Goal: Browse casually

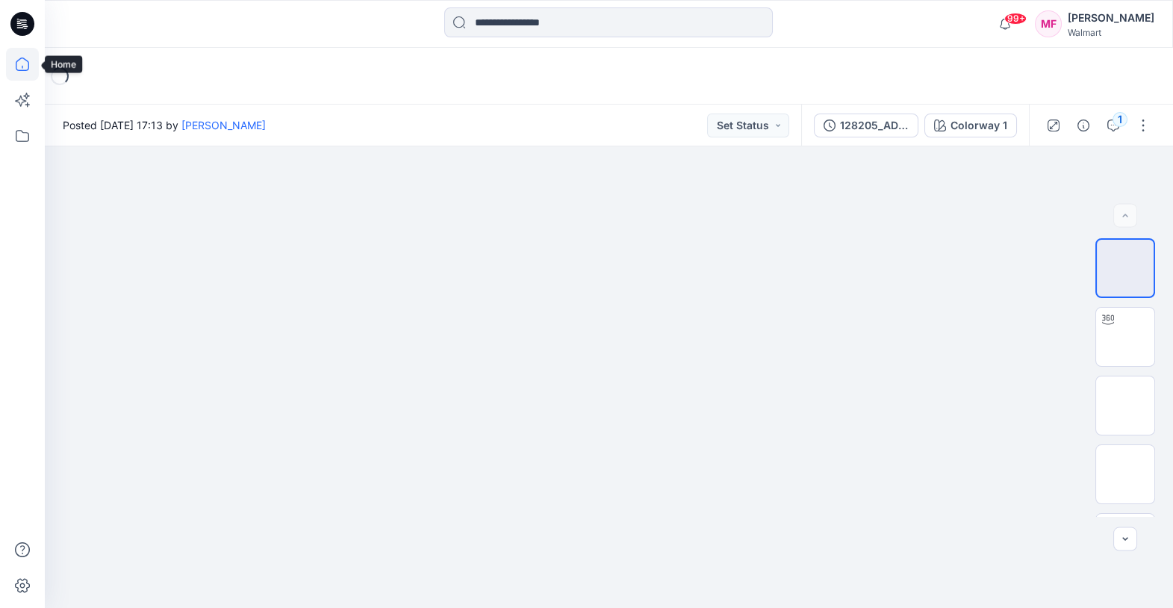
click at [16, 63] on icon at bounding box center [22, 64] width 33 height 33
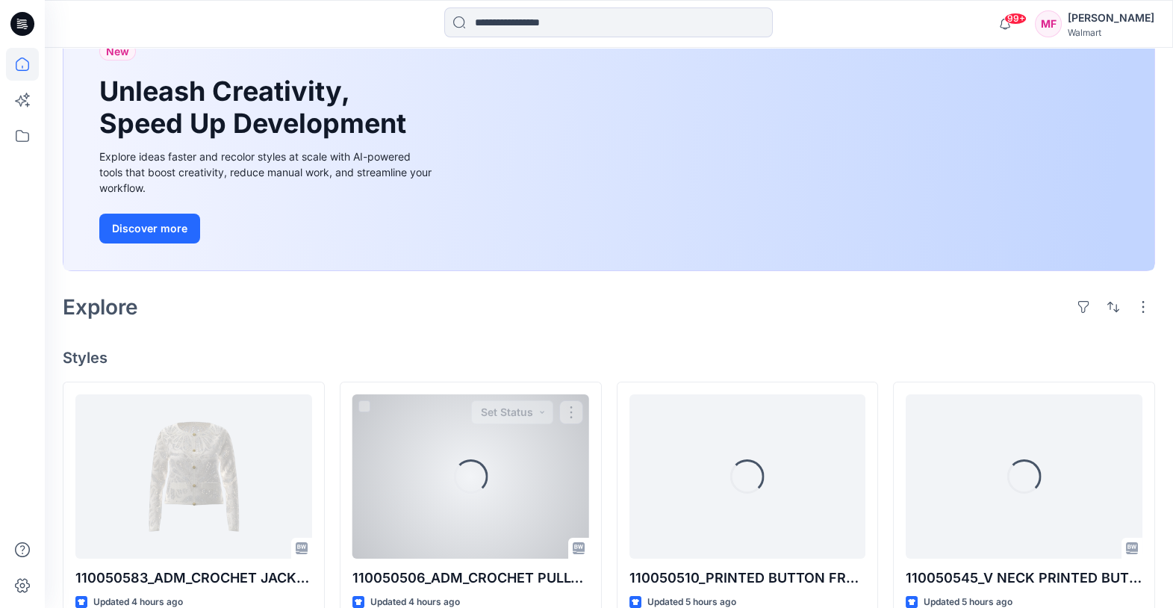
scroll to position [361, 0]
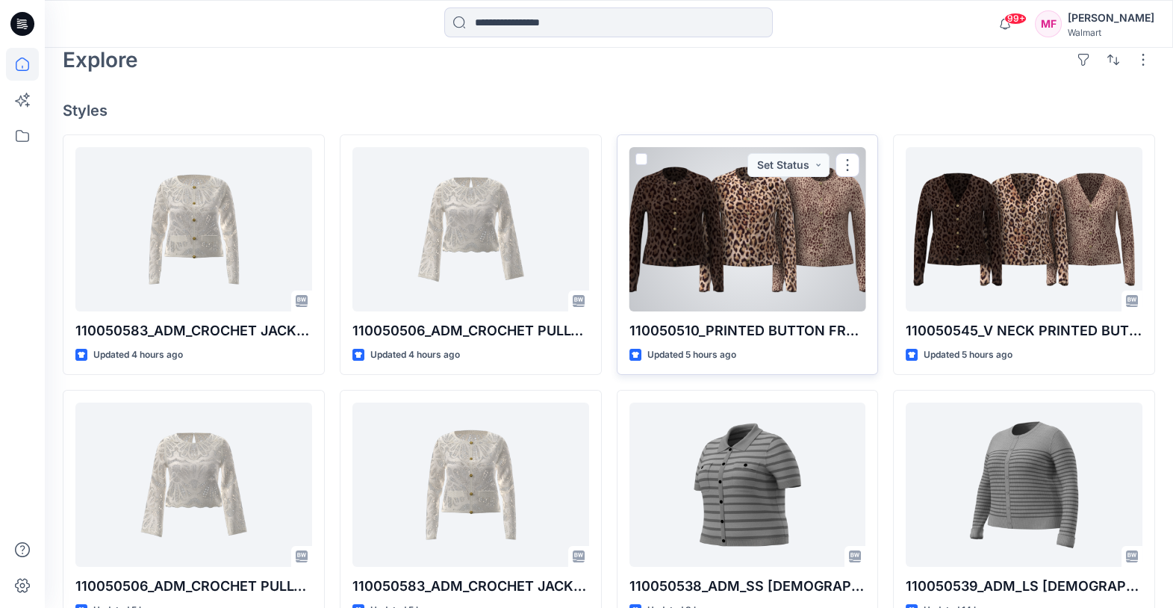
click at [695, 257] on div at bounding box center [747, 229] width 237 height 164
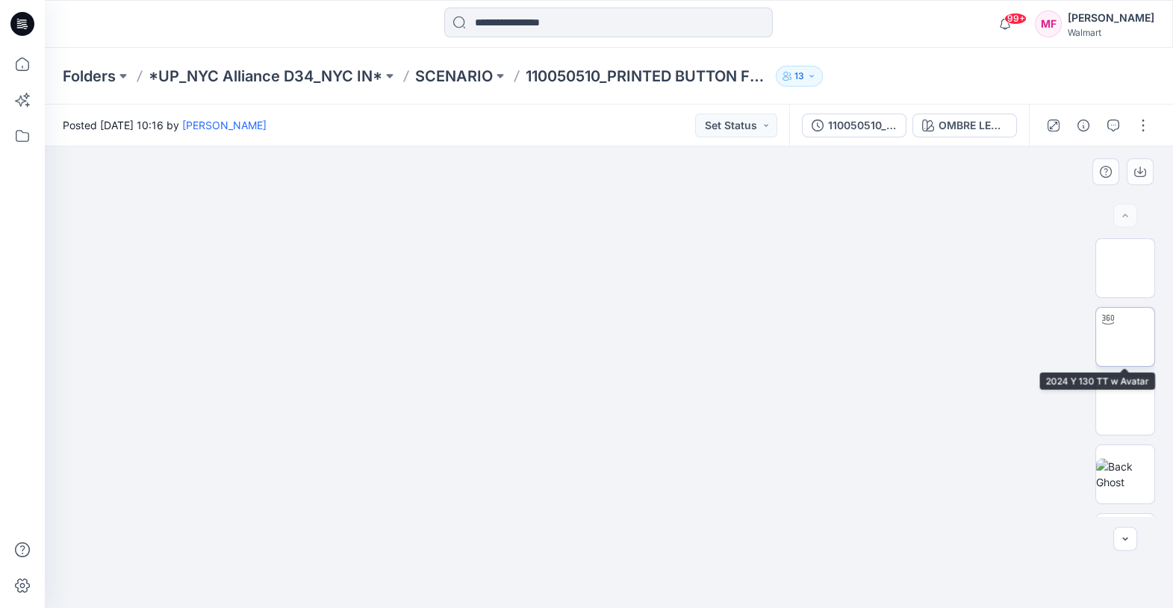
click at [1125, 337] on img at bounding box center [1125, 337] width 0 height 0
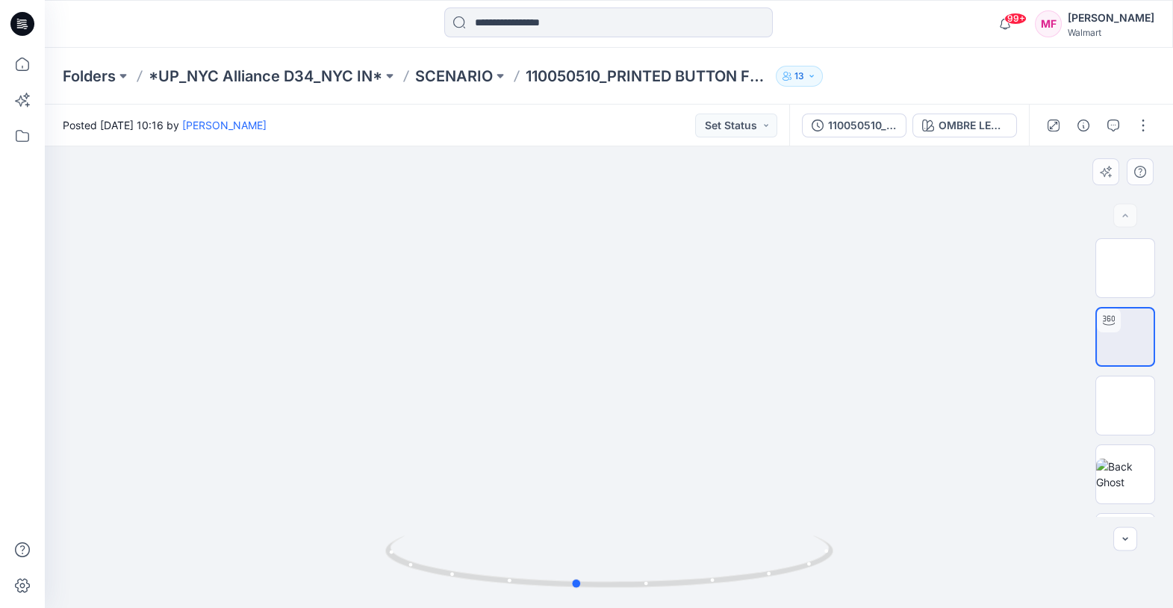
drag, startPoint x: 756, startPoint y: 511, endPoint x: 723, endPoint y: 479, distance: 46.5
click at [723, 479] on div at bounding box center [609, 376] width 1128 height 461
drag, startPoint x: 723, startPoint y: 479, endPoint x: 782, endPoint y: 479, distance: 59.0
click at [782, 479] on div at bounding box center [609, 376] width 1128 height 461
click at [692, 450] on div at bounding box center [609, 376] width 1128 height 461
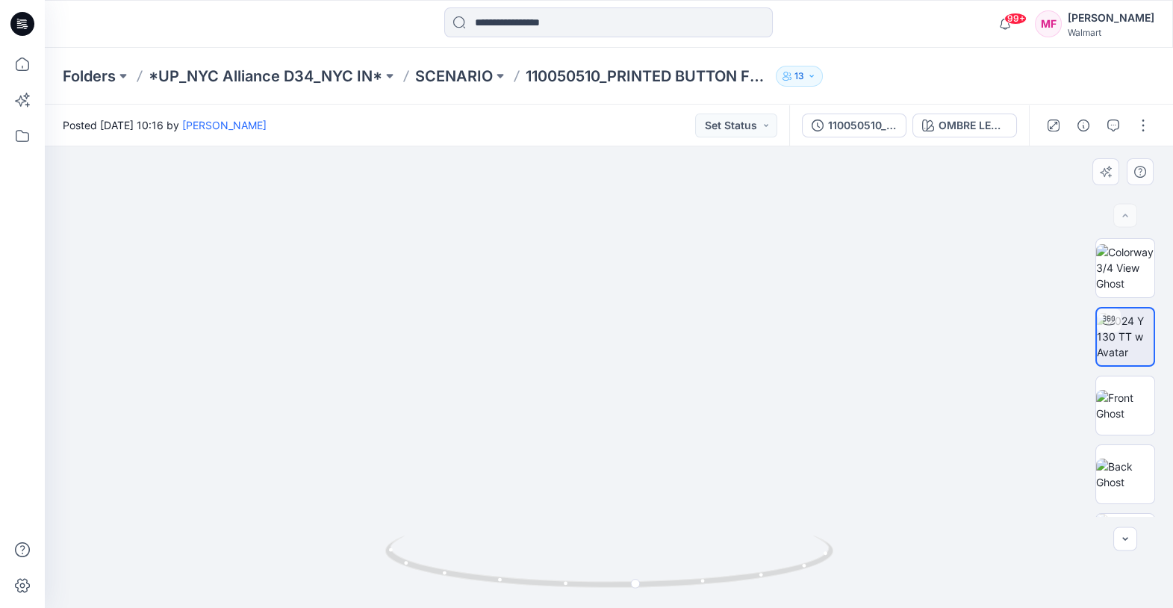
drag, startPoint x: 676, startPoint y: 519, endPoint x: 415, endPoint y: 519, distance: 261.3
click at [415, 519] on img at bounding box center [608, 217] width 1097 height 779
drag, startPoint x: 541, startPoint y: 546, endPoint x: 589, endPoint y: 534, distance: 50.2
click at [589, 534] on div at bounding box center [609, 570] width 448 height 75
click at [258, 79] on p "*UP_NYC Alliance D34_NYC IN*" at bounding box center [266, 76] width 234 height 21
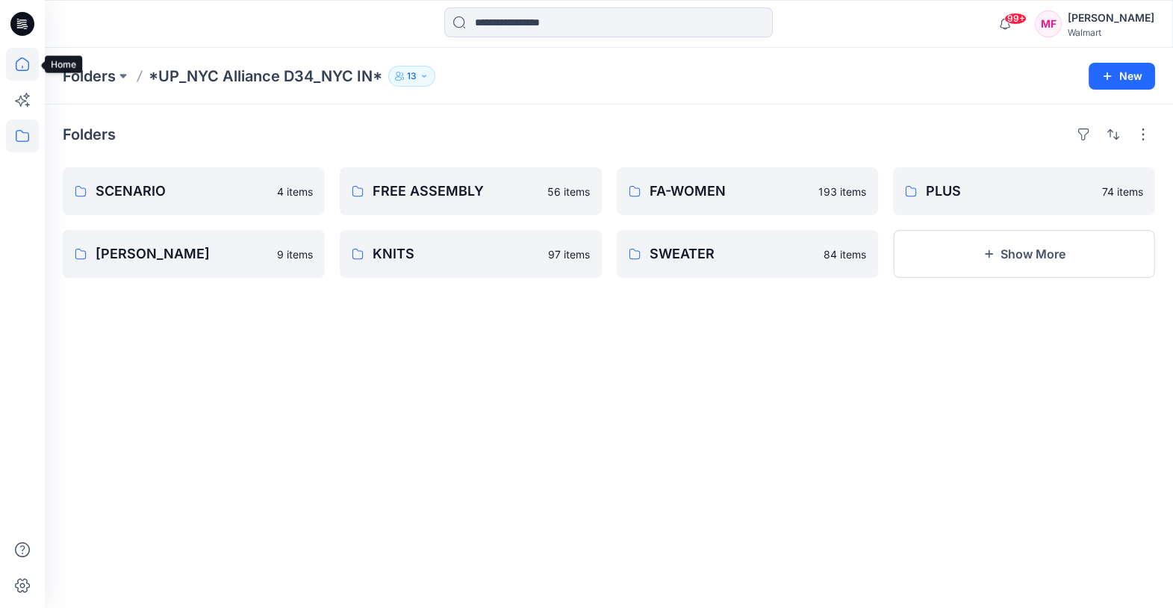
click at [30, 72] on icon at bounding box center [22, 64] width 33 height 33
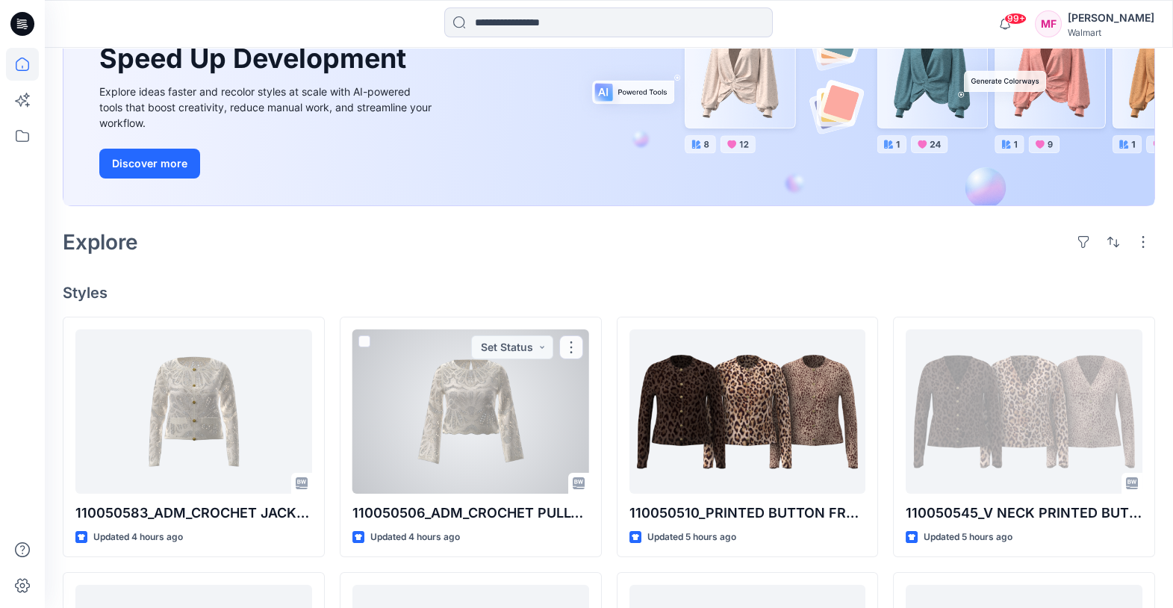
scroll to position [322, 0]
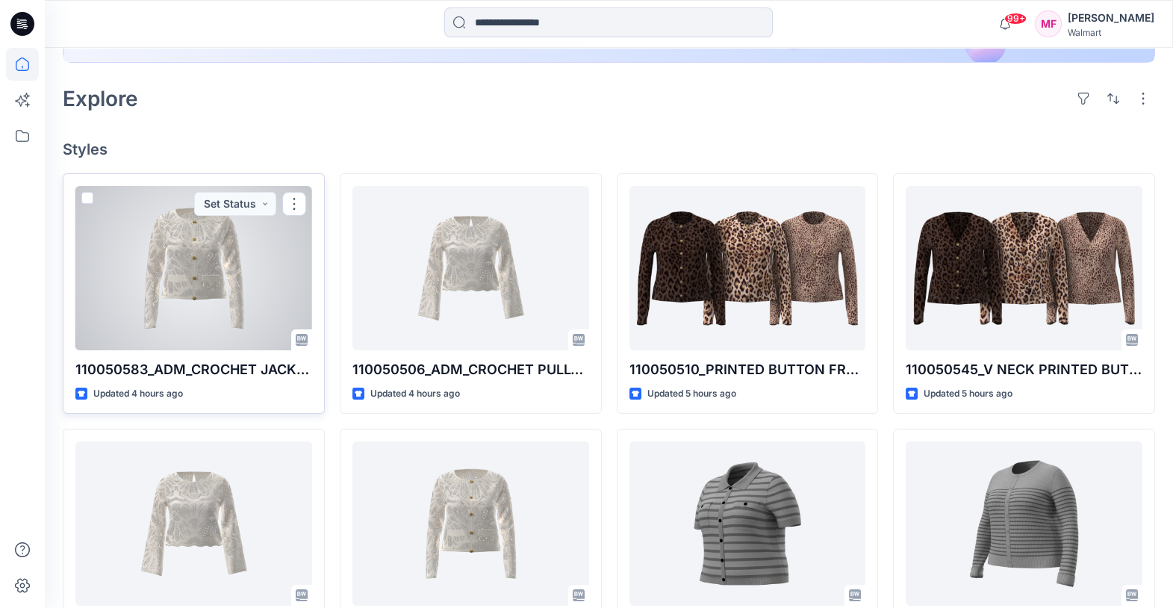
click at [220, 302] on div at bounding box center [193, 268] width 237 height 164
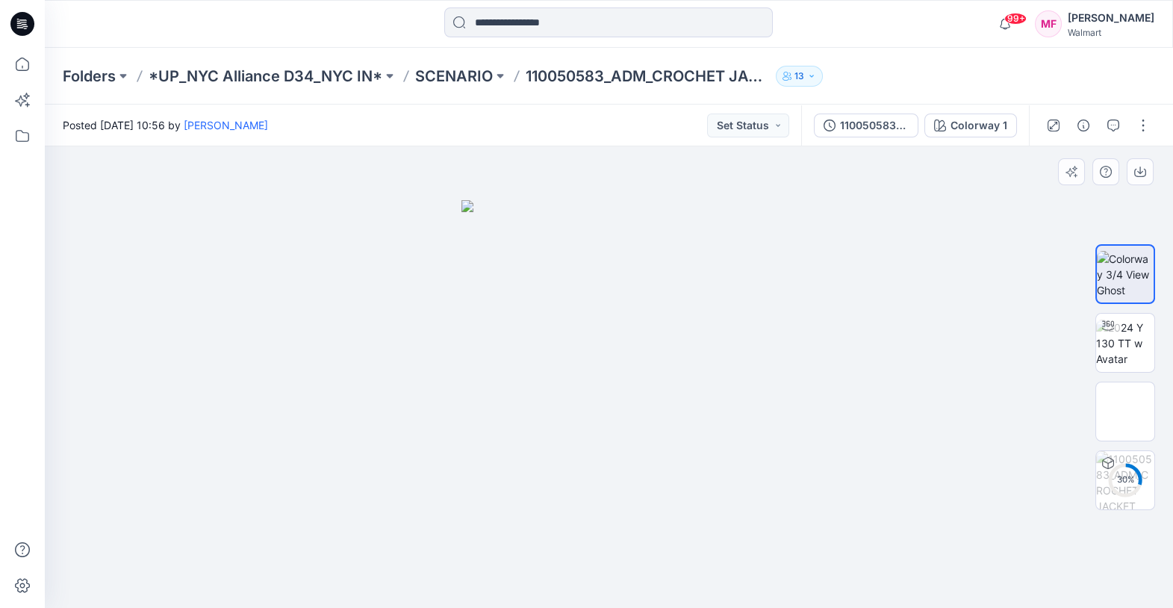
drag, startPoint x: 595, startPoint y: 435, endPoint x: 428, endPoint y: 435, distance: 167.2
click at [428, 435] on div at bounding box center [609, 377] width 1128 height 462
click at [1130, 373] on div at bounding box center [1125, 377] width 60 height 278
click at [1130, 358] on img at bounding box center [1125, 343] width 58 height 47
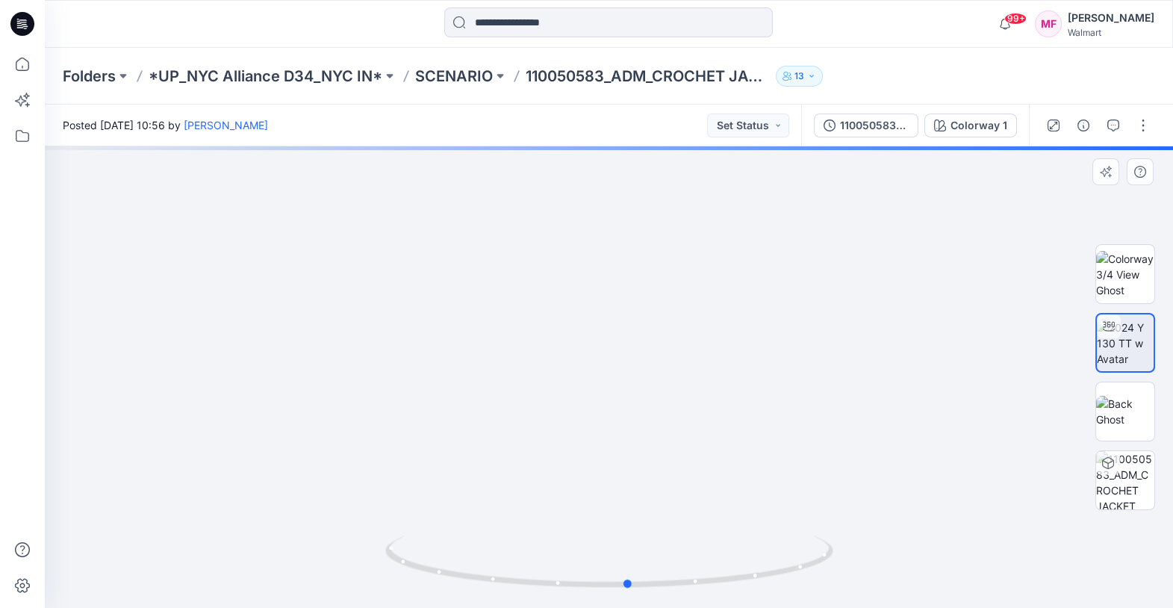
drag, startPoint x: 749, startPoint y: 509, endPoint x: 768, endPoint y: 459, distance: 53.7
click at [768, 459] on div at bounding box center [609, 376] width 1128 height 461
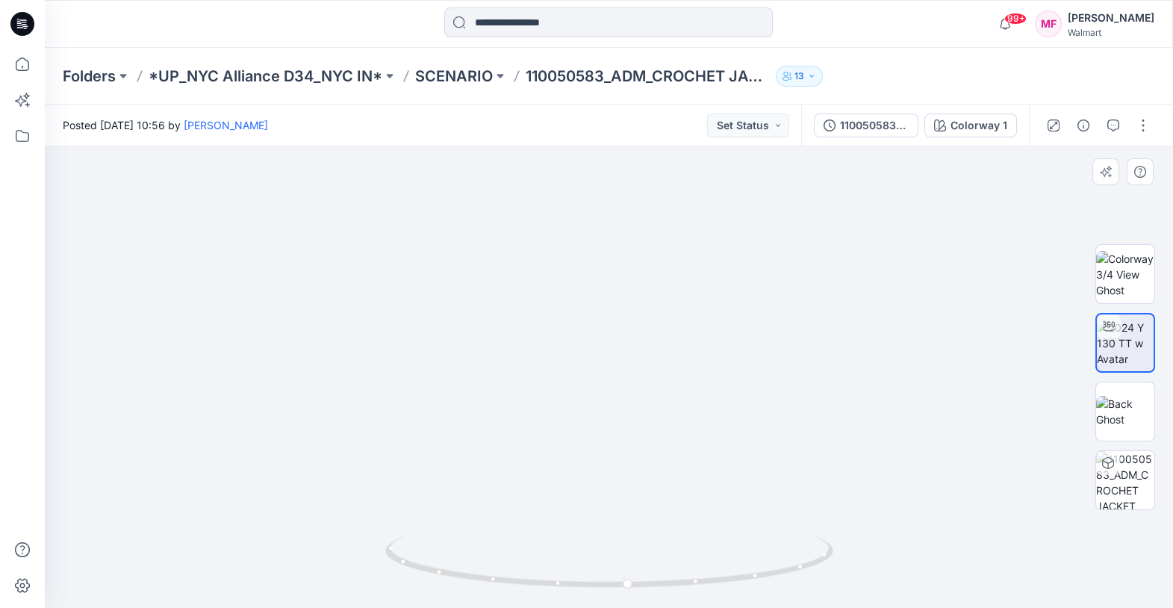
drag, startPoint x: 570, startPoint y: 411, endPoint x: 535, endPoint y: 305, distance: 110.7
drag, startPoint x: 373, startPoint y: 467, endPoint x: 332, endPoint y: 467, distance: 40.3
click at [332, 467] on img at bounding box center [563, 142] width 1309 height 932
drag, startPoint x: 454, startPoint y: 552, endPoint x: 486, endPoint y: 487, distance: 72.5
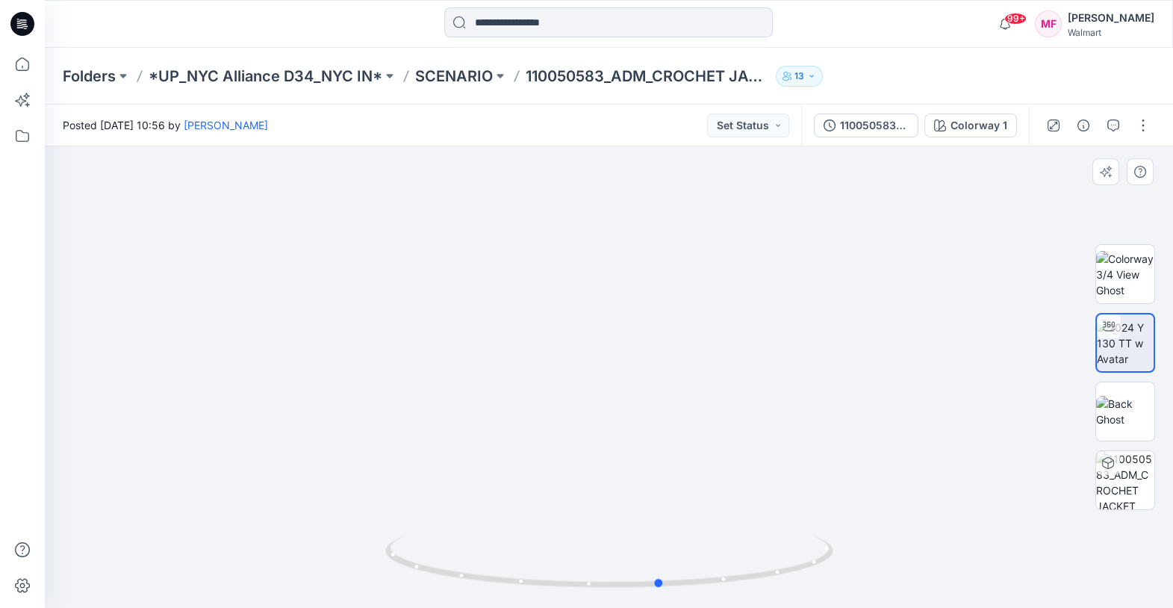
click at [486, 487] on div at bounding box center [609, 376] width 1128 height 461
drag, startPoint x: 601, startPoint y: 409, endPoint x: 594, endPoint y: 442, distance: 33.7
click at [594, 442] on img at bounding box center [601, 270] width 3005 height 3005
drag, startPoint x: 624, startPoint y: 325, endPoint x: 621, endPoint y: 349, distance: 24.1
click at [621, 349] on img at bounding box center [603, 355] width 1521 height 1521
